Goal: Check status: Check status

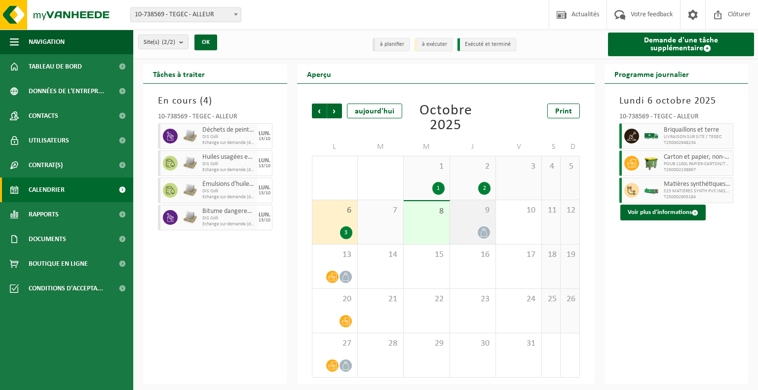
click at [484, 239] on span at bounding box center [484, 233] width 12 height 12
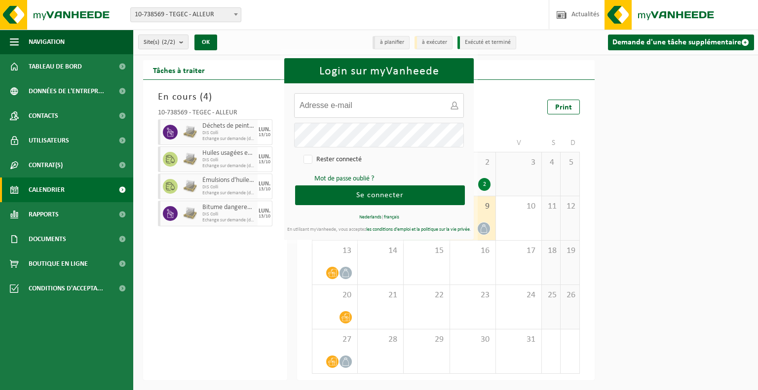
type input "[EMAIL_ADDRESS][DOMAIN_NAME]"
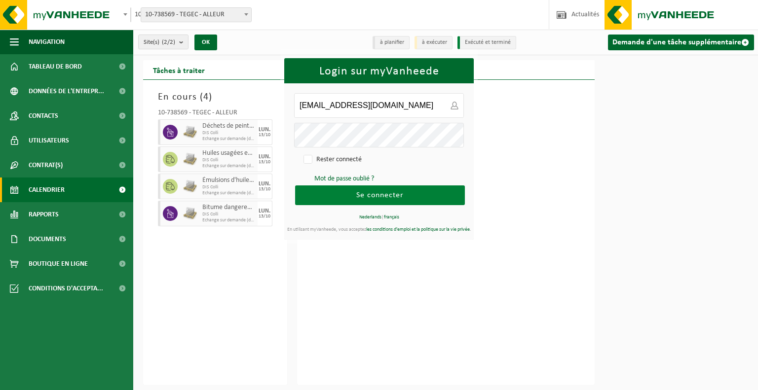
click at [392, 195] on span "Se connecter" at bounding box center [379, 195] width 47 height 8
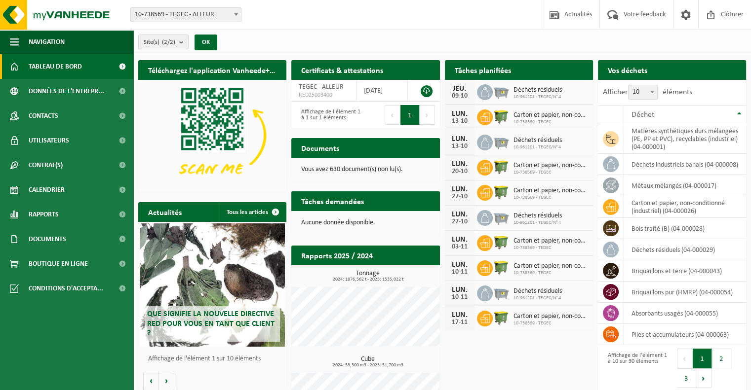
click at [473, 71] on h2 "Tâches planifiées" at bounding box center [483, 69] width 76 height 19
click at [57, 192] on span "Calendrier" at bounding box center [47, 190] width 36 height 25
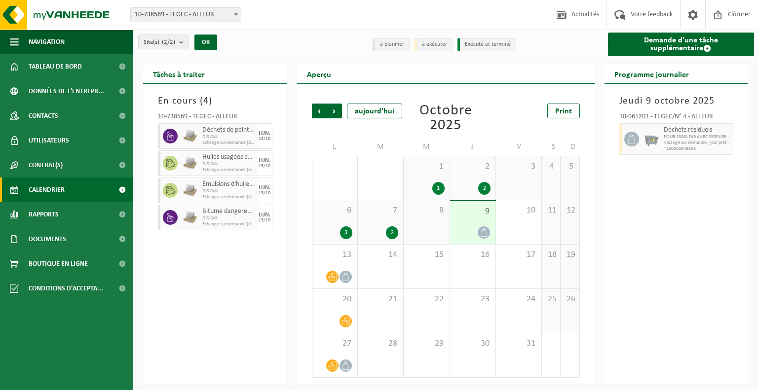
click at [484, 235] on icon at bounding box center [484, 232] width 8 height 8
click at [346, 281] on icon at bounding box center [346, 277] width 8 height 8
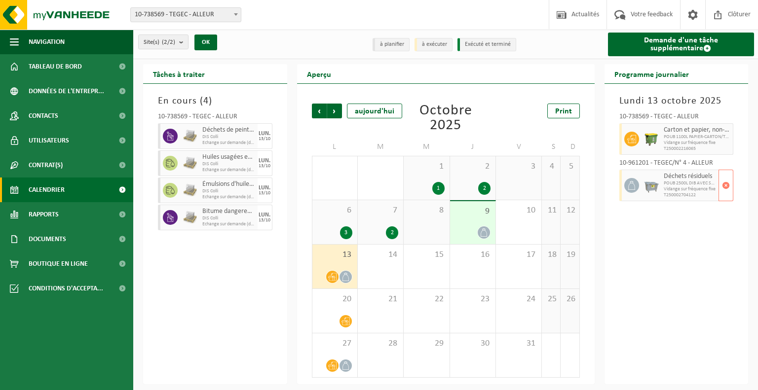
click at [642, 187] on div at bounding box center [652, 186] width 20 height 32
click at [726, 189] on span "button" at bounding box center [726, 186] width 8 height 20
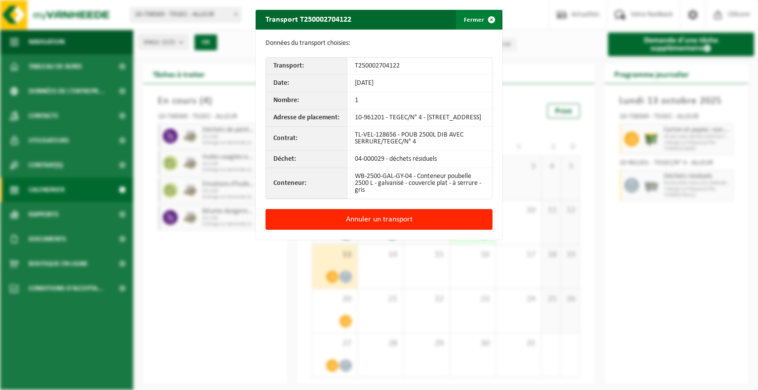
click at [489, 23] on span "button" at bounding box center [492, 20] width 20 height 20
